Goal: Task Accomplishment & Management: Complete application form

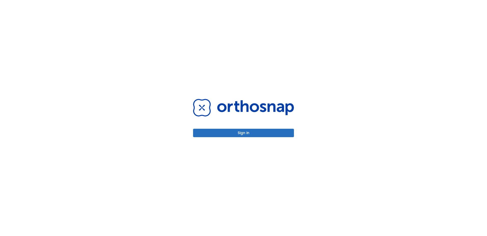
click at [229, 131] on button "Sign in" at bounding box center [243, 132] width 101 height 8
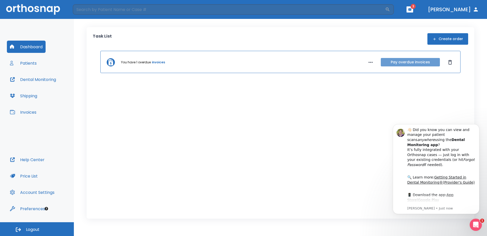
click at [429, 62] on button "Pay overdue invoices" at bounding box center [410, 62] width 59 height 8
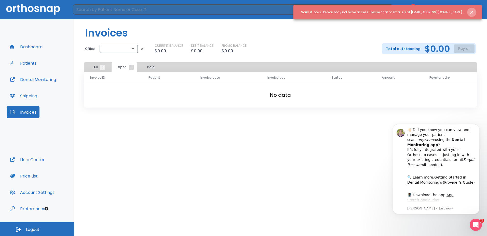
click at [474, 11] on icon "Close notification" at bounding box center [472, 12] width 5 height 5
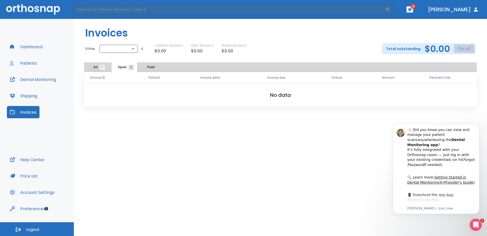
click at [412, 9] on icon "button" at bounding box center [410, 10] width 4 height 4
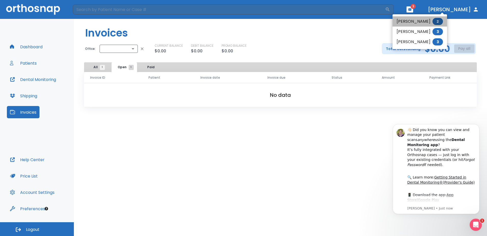
click at [421, 19] on li "Laura Wolf 2" at bounding box center [420, 21] width 55 height 10
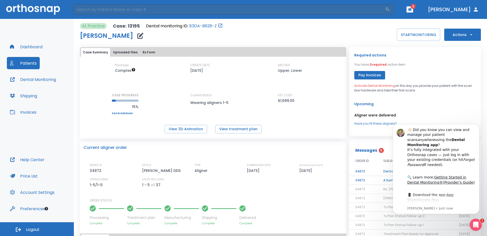
click at [11, 111] on icon "button" at bounding box center [12, 111] width 5 height 5
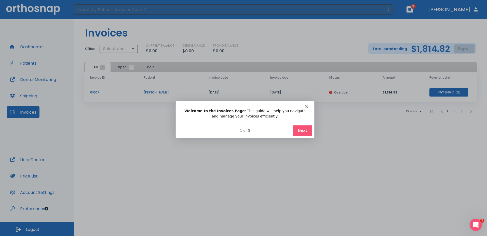
click at [302, 133] on button "Next" at bounding box center [303, 130] width 20 height 10
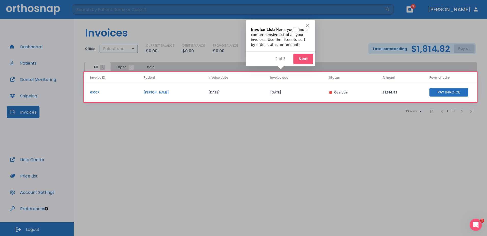
click at [306, 59] on button "Next" at bounding box center [303, 58] width 20 height 10
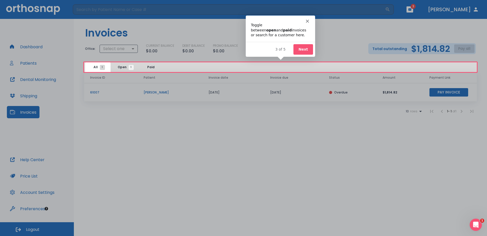
click at [304, 48] on button "Next" at bounding box center [303, 49] width 20 height 10
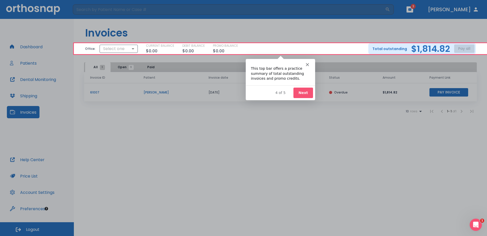
click at [302, 91] on button "Next" at bounding box center [303, 92] width 20 height 10
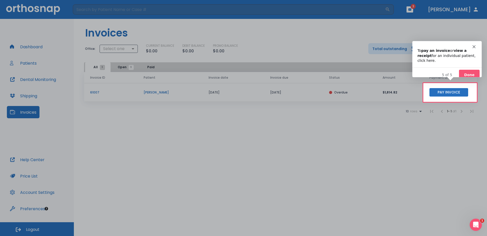
click at [474, 69] on button "Done" at bounding box center [469, 74] width 21 height 10
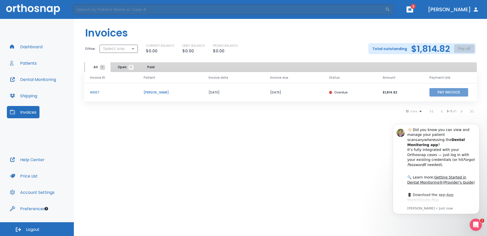
click at [443, 93] on button "Pay Invoice" at bounding box center [449, 92] width 39 height 8
click at [413, 9] on button "button" at bounding box center [410, 9] width 7 height 6
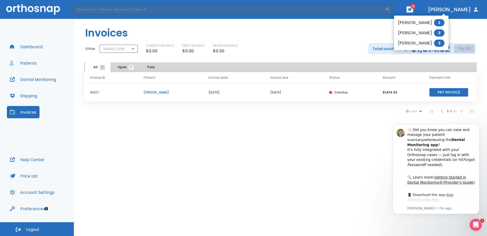
click at [351, 43] on div at bounding box center [243, 118] width 487 height 236
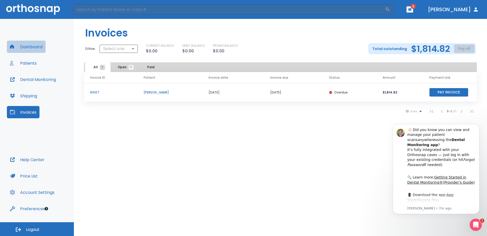
click at [27, 47] on button "Dashboard" at bounding box center [26, 47] width 39 height 12
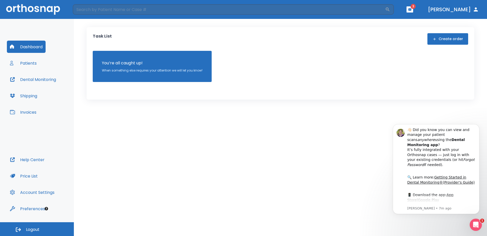
click at [29, 61] on button "Patients" at bounding box center [23, 63] width 33 height 12
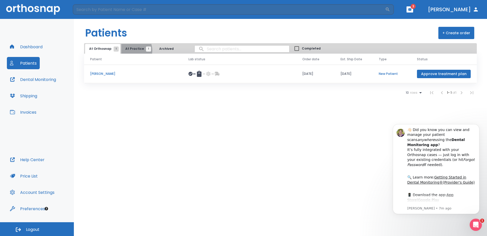
click at [131, 50] on span "At Practice 1" at bounding box center [136, 48] width 23 height 5
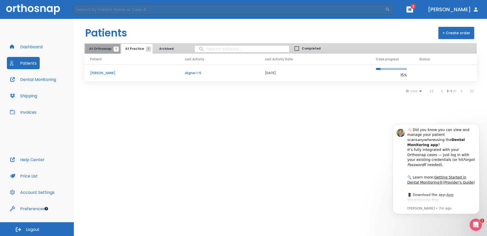
click at [110, 49] on span "At Orthosnap 1" at bounding box center [102, 48] width 27 height 5
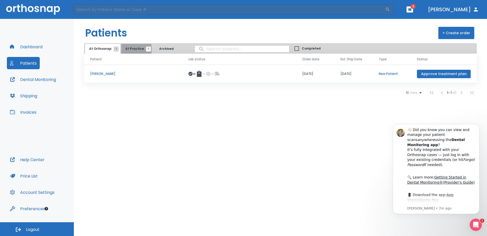
click at [131, 49] on span "At Practice 1" at bounding box center [136, 48] width 23 height 5
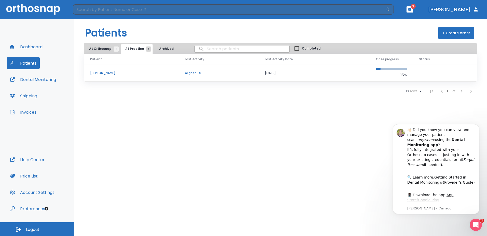
click at [464, 7] on button "Dr. Barr" at bounding box center [453, 9] width 55 height 9
click at [447, 36] on button "+ Create order" at bounding box center [457, 33] width 36 height 12
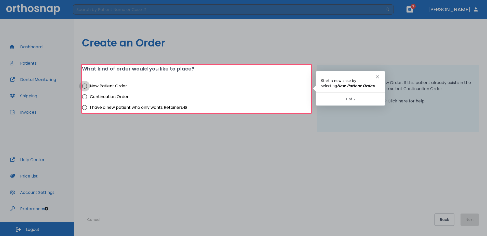
click at [85, 86] on input "New Patient Order" at bounding box center [84, 86] width 11 height 11
radio input "true"
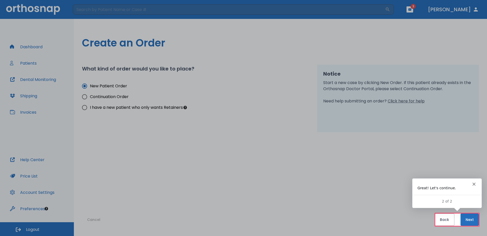
click at [472, 220] on button "Next" at bounding box center [470, 219] width 18 height 12
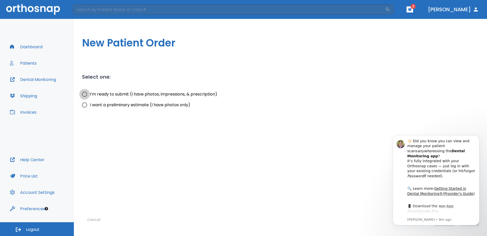
click at [86, 95] on input "I’m ready to submit (I have photos, impressions, & prescription)" at bounding box center [84, 94] width 11 height 11
radio input "true"
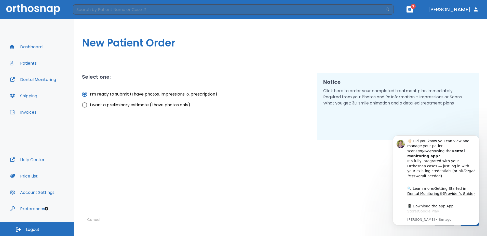
click at [379, 214] on div "Cancel Back Next" at bounding box center [280, 182] width 397 height 85
click at [371, 124] on div "Notice Click here to order your completed treatment plan immediately Required f…" at bounding box center [398, 106] width 162 height 67
click at [477, 137] on icon "Dismiss notification" at bounding box center [478, 136] width 3 height 3
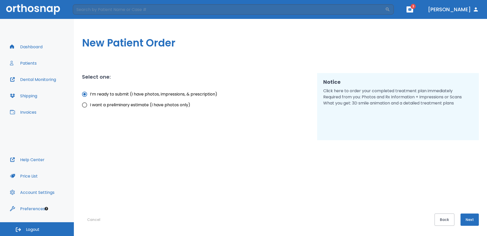
click at [474, 222] on button "Next" at bounding box center [470, 219] width 18 height 12
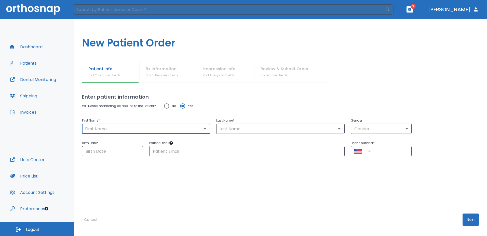
click at [103, 129] on input "text" at bounding box center [146, 128] width 125 height 7
click at [252, 125] on div "​" at bounding box center [280, 128] width 128 height 10
type input "Lauren"
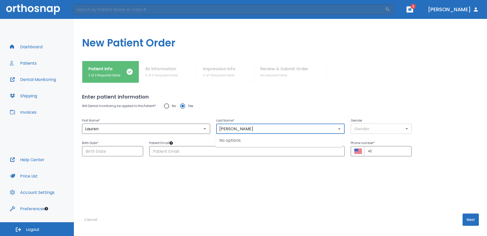
type input "Solomon"
click at [402, 129] on body "​ 3 Dr. Barr Dashboard Patients Dental Monitoring Shipping Invoices Help Center…" at bounding box center [243, 118] width 487 height 236
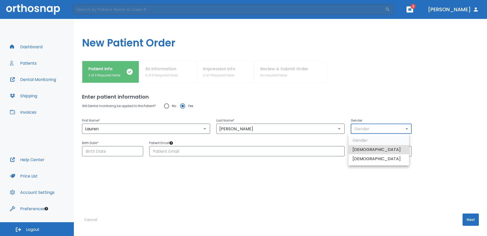
click at [389, 159] on li "Female" at bounding box center [379, 158] width 61 height 9
type input "0"
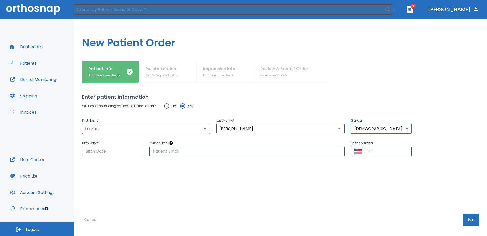
click at [137, 150] on input "Choose date" at bounding box center [112, 151] width 61 height 10
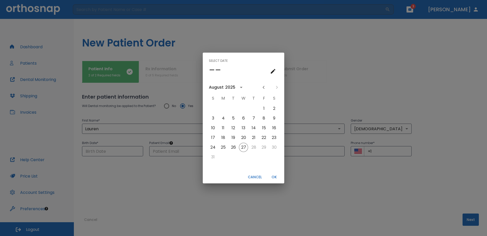
click at [240, 86] on icon "calendar view is open, switch to year view" at bounding box center [241, 87] width 6 height 6
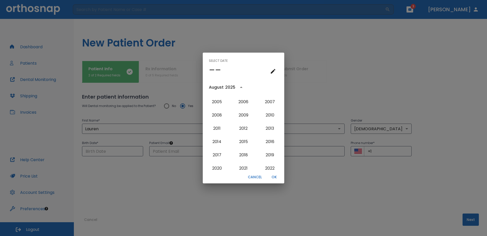
scroll to position [384, 0]
click at [219, 112] on button "1990" at bounding box center [217, 113] width 18 height 9
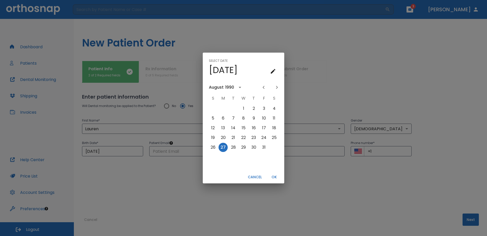
click at [223, 86] on div "August" at bounding box center [216, 87] width 15 height 6
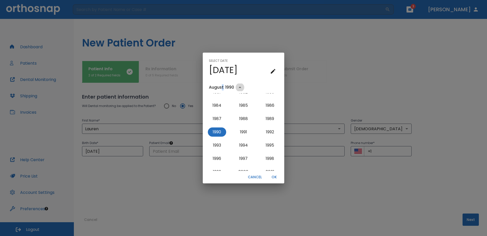
drag, startPoint x: 223, startPoint y: 86, endPoint x: 240, endPoint y: 87, distance: 17.1
click at [240, 87] on icon "year view is open, switch to calendar view" at bounding box center [240, 86] width 3 height 1
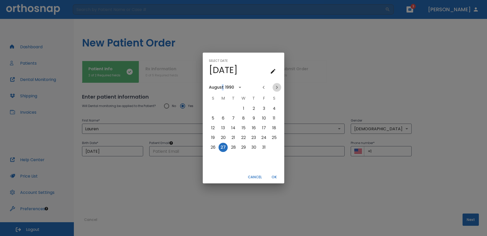
click at [276, 87] on icon "Next month" at bounding box center [277, 87] width 6 height 6
click at [275, 87] on icon "Next month" at bounding box center [277, 87] width 6 height 6
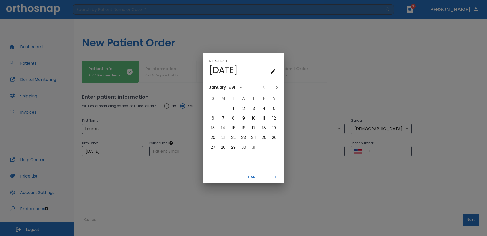
click at [263, 87] on icon "Previous month" at bounding box center [264, 87] width 6 height 6
click at [211, 156] on button "30" at bounding box center [213, 156] width 9 height 9
type input "12/30/1990"
click at [273, 175] on button "OK" at bounding box center [274, 177] width 16 height 8
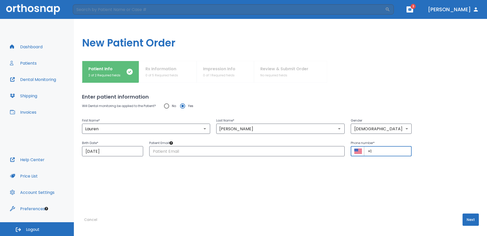
click at [374, 151] on input "+1" at bounding box center [388, 151] width 48 height 10
type input "+1 (812) 603-2187"
click at [193, 152] on input "text" at bounding box center [247, 151] width 196 height 10
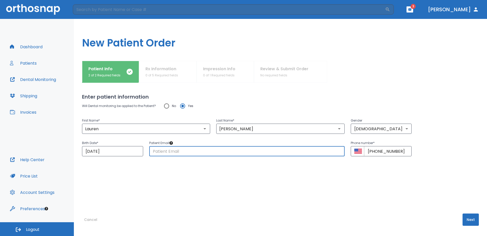
click at [180, 167] on div "Will Dental monitoring be applied to the Patient? No Yes First Name * Lauren ​ …" at bounding box center [280, 146] width 397 height 92
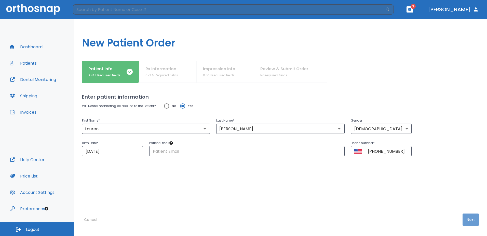
click at [466, 221] on button "Next" at bounding box center [471, 219] width 16 height 12
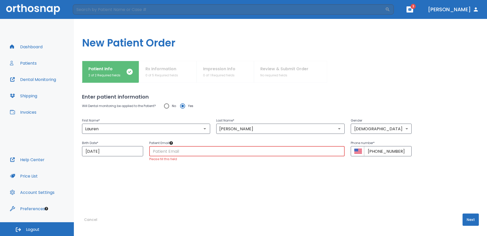
click at [178, 153] on input "text" at bounding box center [247, 151] width 196 height 10
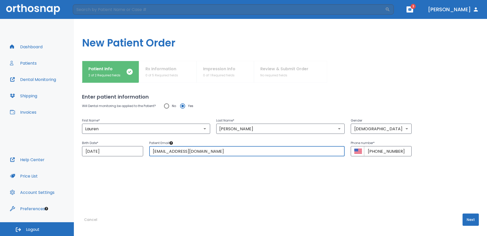
type input "lausimm07@gmail.com"
click at [463, 218] on button "Next" at bounding box center [471, 219] width 16 height 12
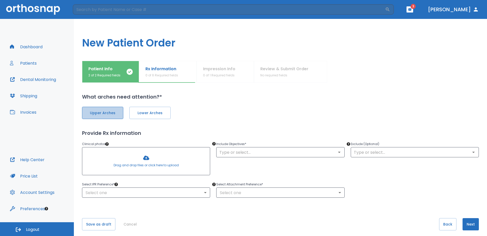
click at [118, 114] on span "Upper Arches" at bounding box center [102, 112] width 31 height 5
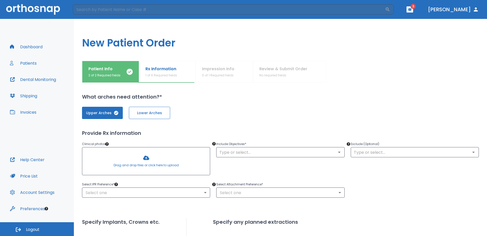
click at [140, 115] on button "Lower Arches" at bounding box center [149, 113] width 41 height 12
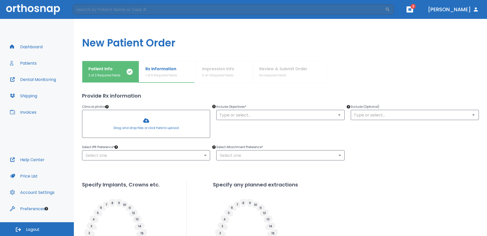
scroll to position [25, 0]
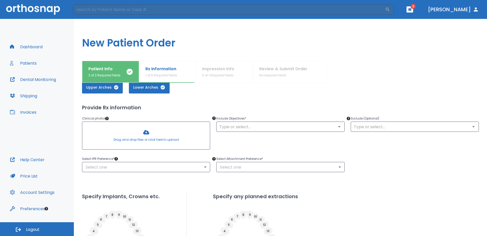
click at [139, 136] on div at bounding box center [146, 136] width 128 height 28
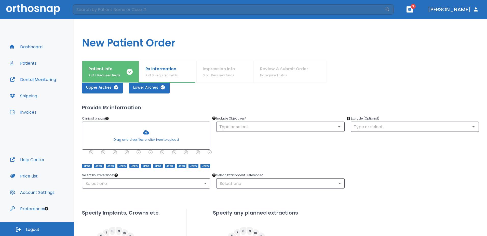
scroll to position [51, 0]
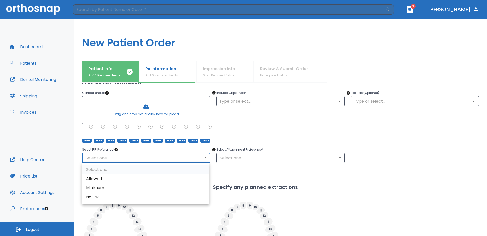
click at [205, 156] on body "​ 3 Dr. Barr Dashboard Patients Dental Monitoring Shipping Invoices Help Center…" at bounding box center [243, 118] width 487 height 236
click at [185, 186] on li "Minimum" at bounding box center [145, 187] width 127 height 9
type input "2"
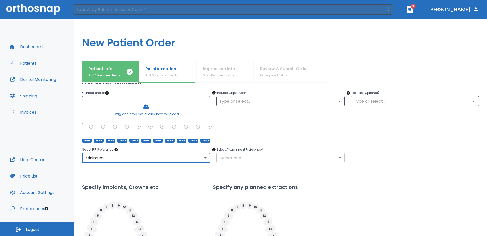
click at [337, 158] on body "​ 3 Dr. Barr Dashboard Patients Dental Monitoring Shipping Invoices Help Center…" at bounding box center [243, 118] width 487 height 236
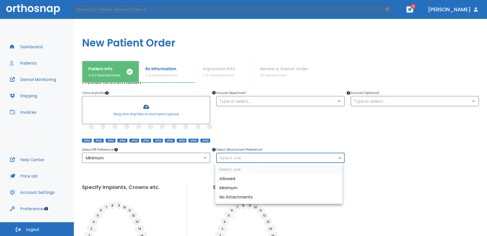
click at [301, 187] on li "Minimum" at bounding box center [278, 187] width 127 height 9
type input "2"
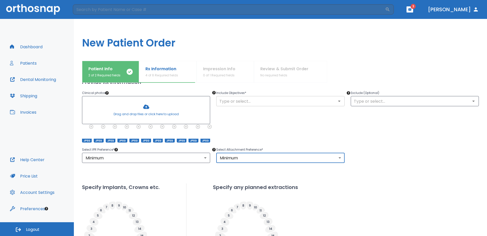
click at [338, 101] on icon "Open" at bounding box center [339, 100] width 3 height 1
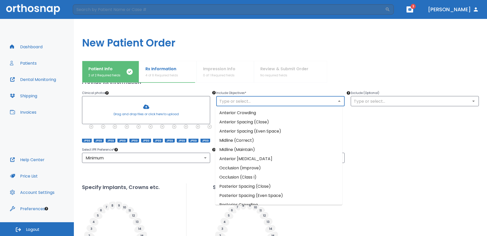
click at [274, 113] on li "Anterior Crowding" at bounding box center [278, 112] width 127 height 9
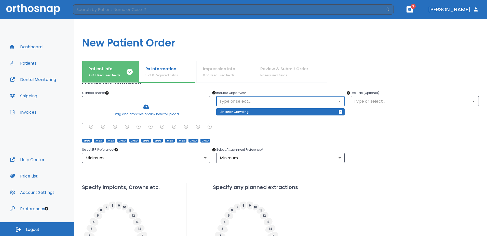
click at [286, 102] on input "text" at bounding box center [280, 100] width 125 height 7
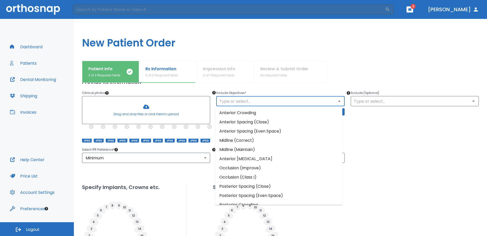
click at [260, 158] on li "Anterior Crossbite" at bounding box center [278, 158] width 127 height 9
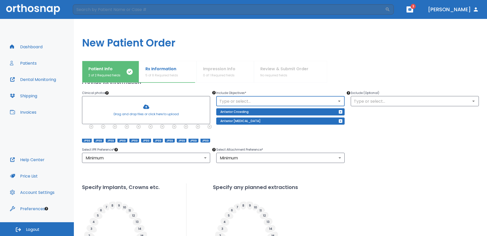
click at [337, 101] on icon "Open" at bounding box center [340, 101] width 6 height 6
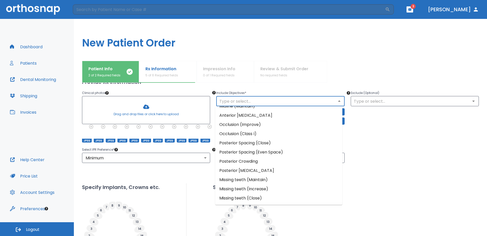
scroll to position [0, 0]
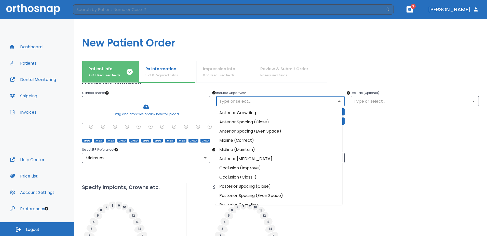
click at [250, 168] on li "Occlusion (Improve)" at bounding box center [278, 167] width 127 height 9
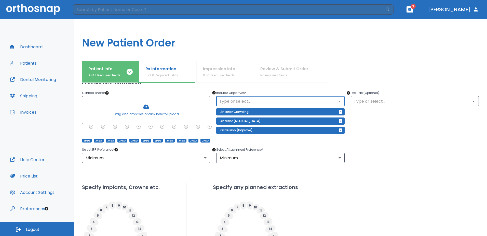
click at [339, 130] on icon "button" at bounding box center [341, 130] width 4 height 4
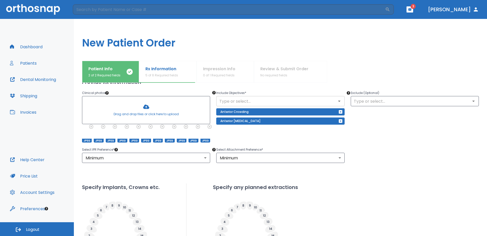
click at [294, 102] on input "text" at bounding box center [280, 100] width 125 height 7
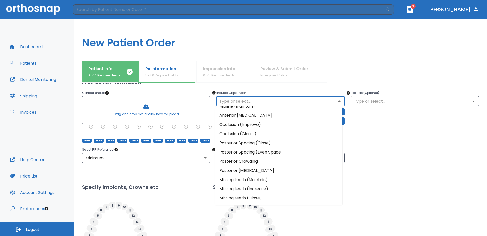
scroll to position [18, 0]
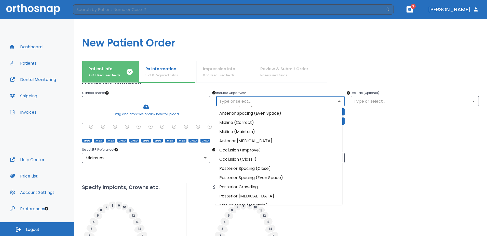
click at [249, 130] on li "Midline (Maintain)" at bounding box center [278, 131] width 127 height 9
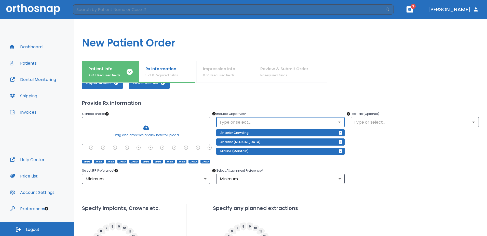
scroll to position [25, 0]
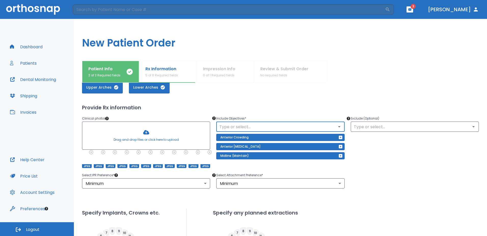
click at [339, 125] on icon "Open" at bounding box center [340, 126] width 6 height 6
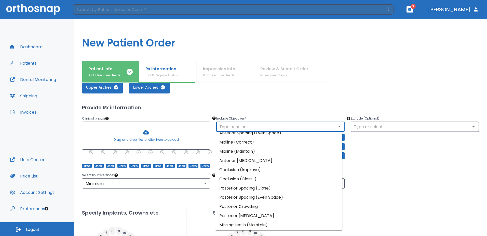
scroll to position [0, 0]
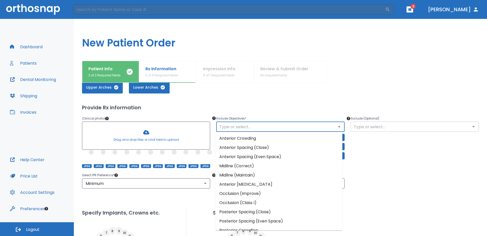
click at [472, 126] on icon "Open" at bounding box center [474, 126] width 6 height 6
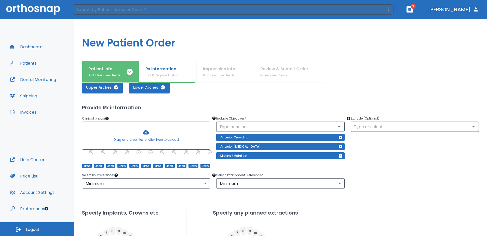
click at [317, 200] on div "Upper Arches Lower Arches Provide Rx information Clinical photos * Drag and dro…" at bounding box center [280, 200] width 397 height 251
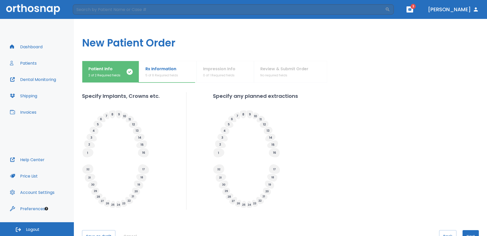
scroll to position [133, 0]
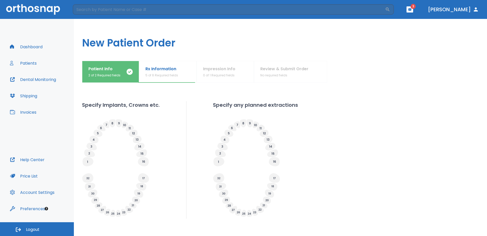
click at [88, 162] on icon at bounding box center [87, 161] width 1 height 2
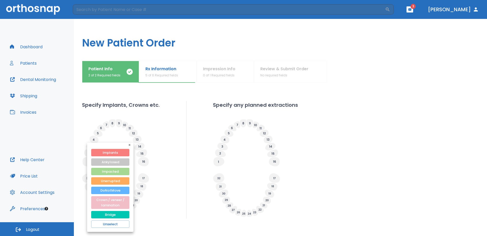
click at [151, 214] on div at bounding box center [243, 118] width 487 height 236
click at [130, 144] on icon "button" at bounding box center [131, 146] width 4 height 4
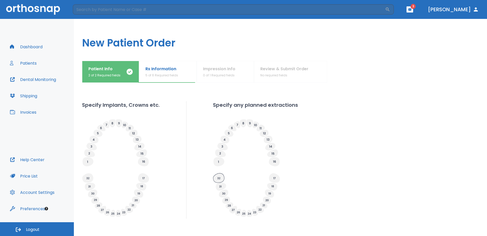
click at [219, 175] on icon at bounding box center [218, 177] width 11 height 9
click at [273, 178] on g at bounding box center [274, 177] width 11 height 9
click at [276, 162] on g at bounding box center [274, 161] width 11 height 9
click at [219, 162] on icon at bounding box center [219, 161] width 11 height 9
click at [198, 211] on div "Specify Implants, Crowns etc. Specify any planned extractions" at bounding box center [280, 159] width 397 height 117
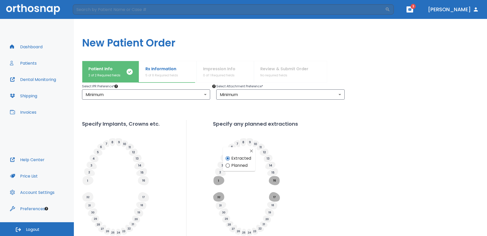
scroll to position [57, 0]
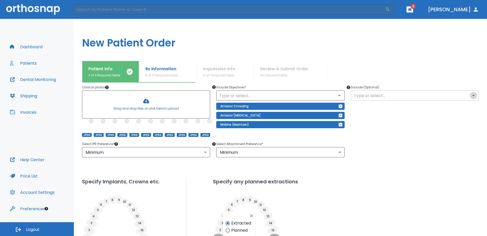
click at [471, 95] on icon "Open" at bounding box center [474, 95] width 6 height 6
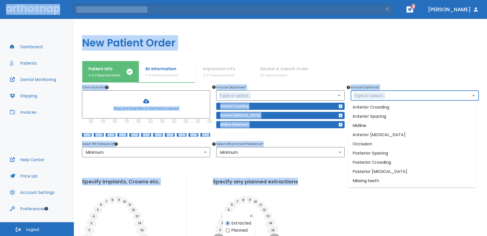
click at [332, 191] on div "Specify Implants, Crowns etc. Specify any planned extractions" at bounding box center [280, 235] width 397 height 117
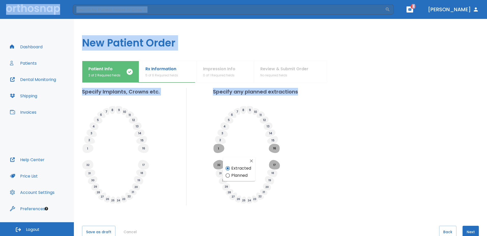
scroll to position [159, 0]
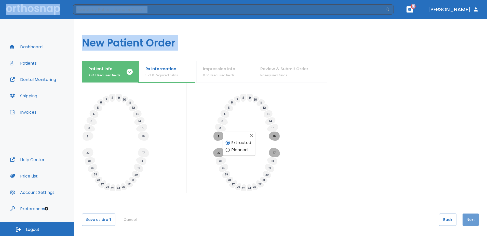
click at [470, 218] on button "Next" at bounding box center [471, 219] width 16 height 12
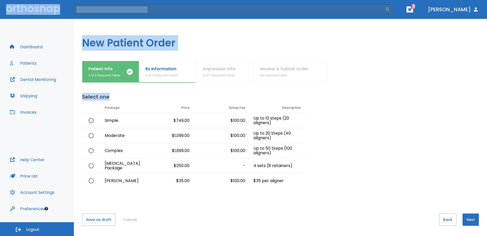
click at [92, 134] on input "radio" at bounding box center [91, 135] width 11 height 11
radio input "true"
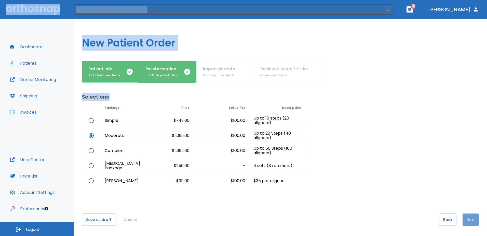
click at [473, 218] on button "Next" at bounding box center [471, 219] width 16 height 12
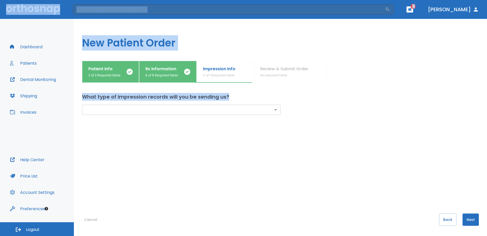
click at [275, 109] on body "​ 3 Dr. Barr Dashboard Patients Dental Monitoring Shipping Invoices Help Center…" at bounding box center [243, 118] width 487 height 236
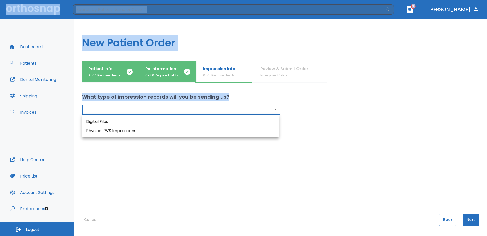
click at [229, 122] on li "Digital Files" at bounding box center [180, 121] width 197 height 9
type input "digital"
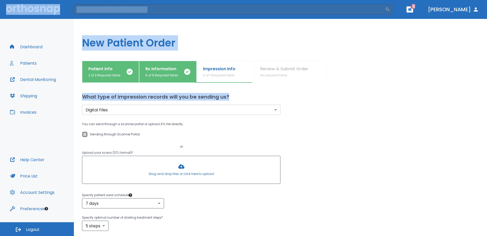
click at [87, 134] on input "Sending through Scanner Portal" at bounding box center [85, 134] width 6 height 6
checkbox input "true"
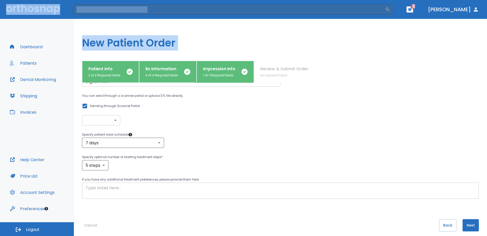
scroll to position [34, 0]
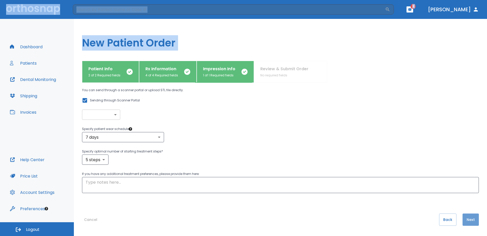
click at [470, 222] on button "Next" at bounding box center [471, 219] width 16 height 12
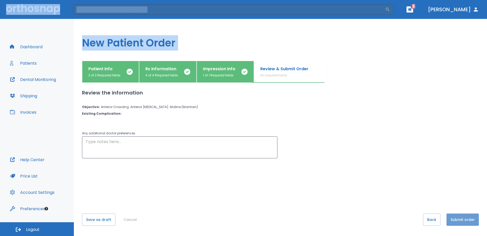
click at [465, 221] on button "Submit order" at bounding box center [463, 219] width 32 height 12
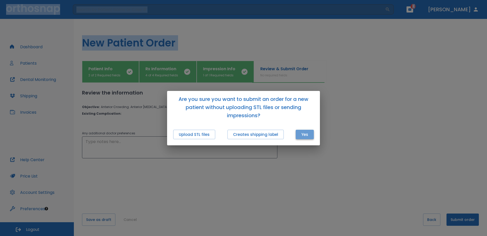
click at [303, 135] on button "Yes" at bounding box center [305, 134] width 18 height 9
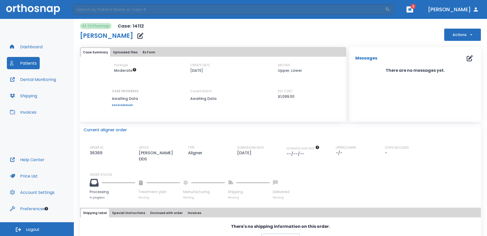
click at [405, 223] on div "There's no shipping information on this order. Create shipping" at bounding box center [280, 232] width 401 height 19
drag, startPoint x: 354, startPoint y: 202, endPoint x: 319, endPoint y: 182, distance: 41.1
click at [323, 184] on div "Current aligner order ORDER ID 36369 OFFICE Mark Barr DDS TYPE Aligner SUBMISSI…" at bounding box center [280, 185] width 401 height 123
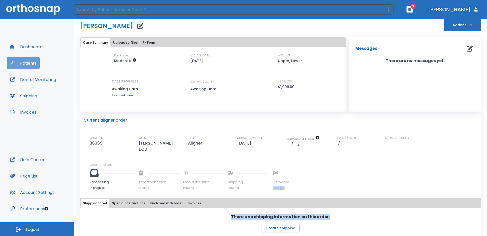
click at [24, 66] on button "Patients" at bounding box center [23, 63] width 33 height 12
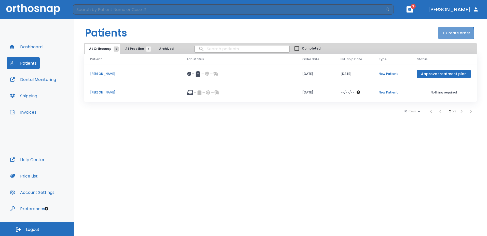
click at [448, 34] on button "+ Create order" at bounding box center [457, 33] width 36 height 12
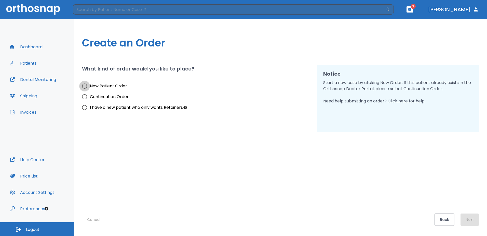
click at [87, 85] on input "New Patient Order" at bounding box center [84, 86] width 11 height 11
radio input "true"
click at [467, 221] on button "Next" at bounding box center [470, 219] width 18 height 12
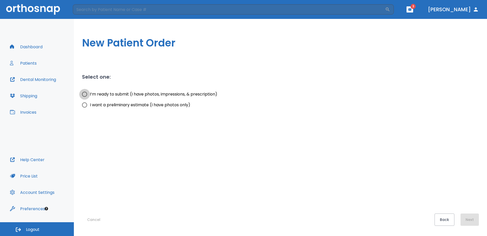
click at [86, 96] on input "I’m ready to submit (I have photos, impressions, & prescription)" at bounding box center [84, 94] width 11 height 11
radio input "true"
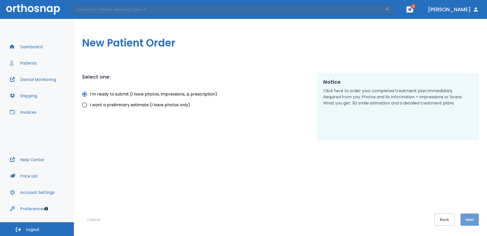
click at [466, 222] on button "Next" at bounding box center [470, 219] width 18 height 12
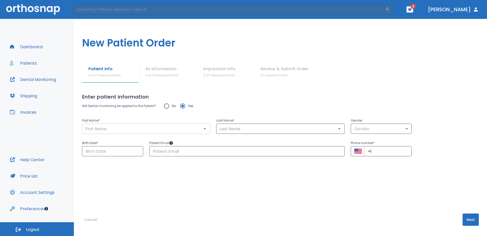
click at [139, 128] on input "text" at bounding box center [146, 128] width 125 height 7
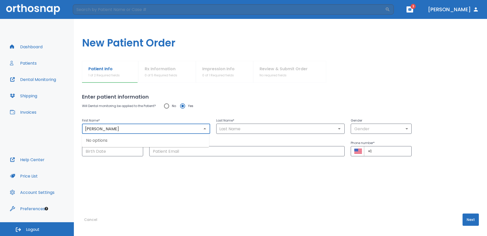
type input "Justin"
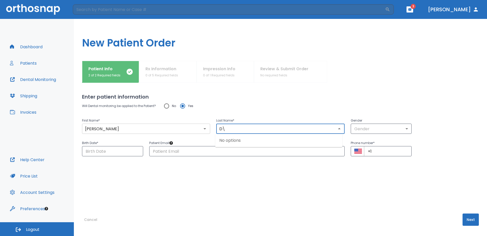
type input "D"
type input "Daun"
click at [397, 126] on body "​ 3 Dr. Barr Dashboard Patients Dental Monitoring Shipping Invoices Help Center…" at bounding box center [243, 118] width 487 height 236
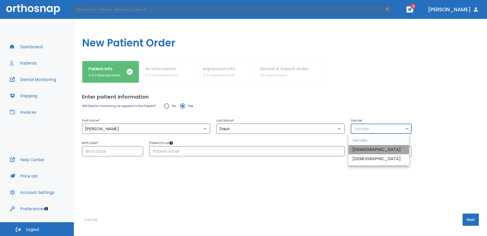
click at [386, 150] on li "Male" at bounding box center [379, 149] width 61 height 9
type input "1"
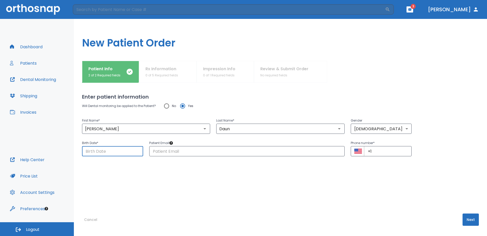
click at [102, 156] on input "Choose date" at bounding box center [112, 151] width 61 height 10
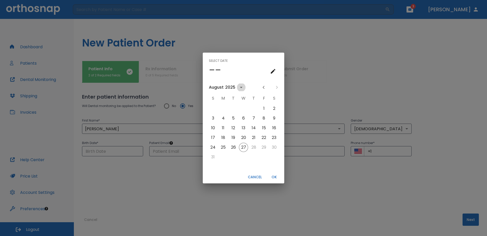
click at [237, 87] on button "calendar view is open, switch to year view" at bounding box center [241, 87] width 9 height 9
click at [246, 151] on button "1994" at bounding box center [244, 152] width 18 height 9
click at [264, 87] on icon "Previous month" at bounding box center [264, 87] width 6 height 6
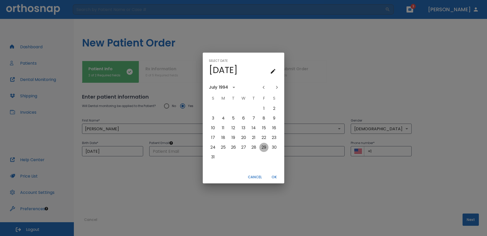
click at [262, 146] on button "29" at bounding box center [264, 147] width 9 height 9
type input "07/29/1994"
click at [274, 176] on button "OK" at bounding box center [274, 177] width 16 height 8
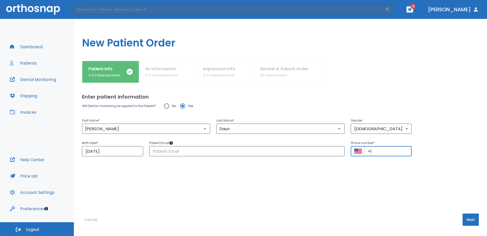
click at [376, 150] on input "+1" at bounding box center [388, 151] width 48 height 10
type input "+1 (317) 727-6503"
click at [334, 219] on div "Cancel Next" at bounding box center [280, 224] width 397 height 22
click at [463, 220] on button "Next" at bounding box center [471, 219] width 16 height 12
click at [283, 214] on div "Cancel Next" at bounding box center [280, 224] width 397 height 22
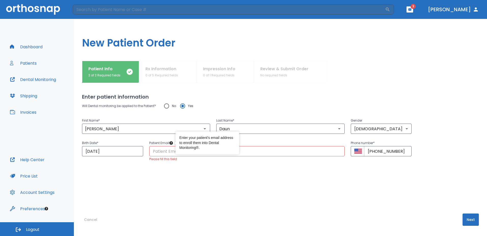
click at [181, 151] on div "Enter your patient's email address to enroll them into Dental Monitoring®." at bounding box center [208, 142] width 64 height 23
click at [173, 150] on input "text" at bounding box center [247, 151] width 196 height 10
click at [180, 152] on input "text" at bounding box center [247, 151] width 196 height 10
click at [91, 217] on button "Cancel" at bounding box center [90, 219] width 17 height 12
